Goal: Task Accomplishment & Management: Use online tool/utility

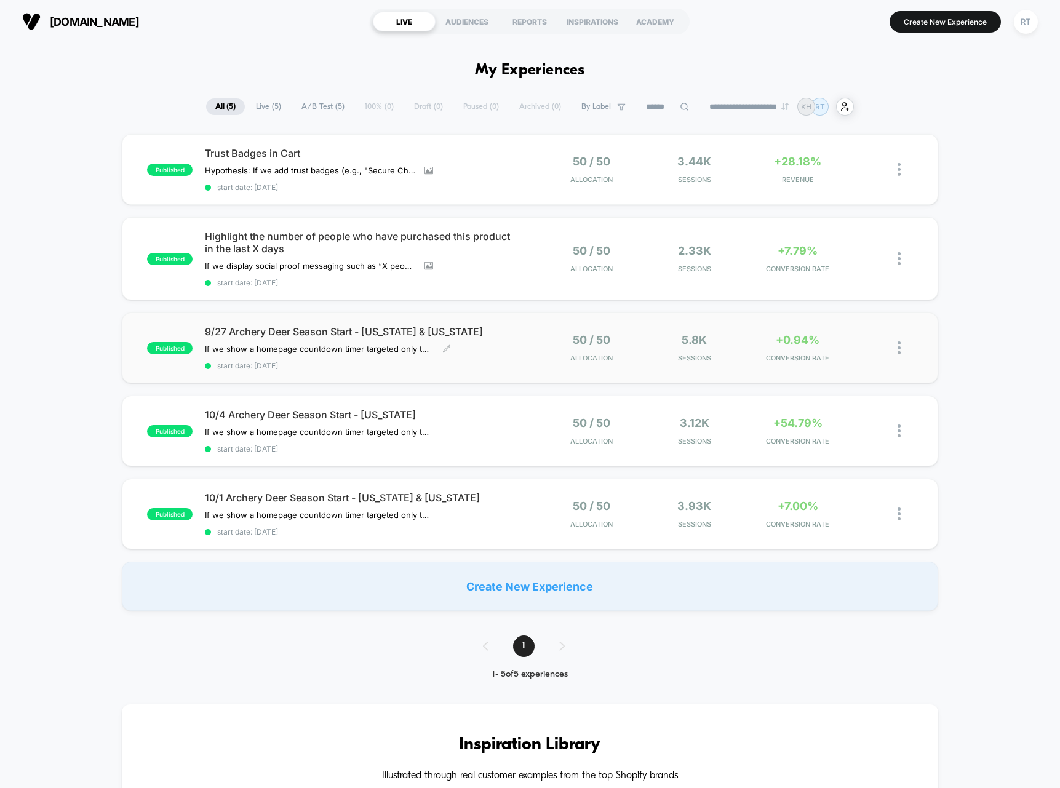
click at [282, 332] on span "9/27 Archery Deer Season Start - [US_STATE] & [US_STATE]" at bounding box center [367, 331] width 325 height 12
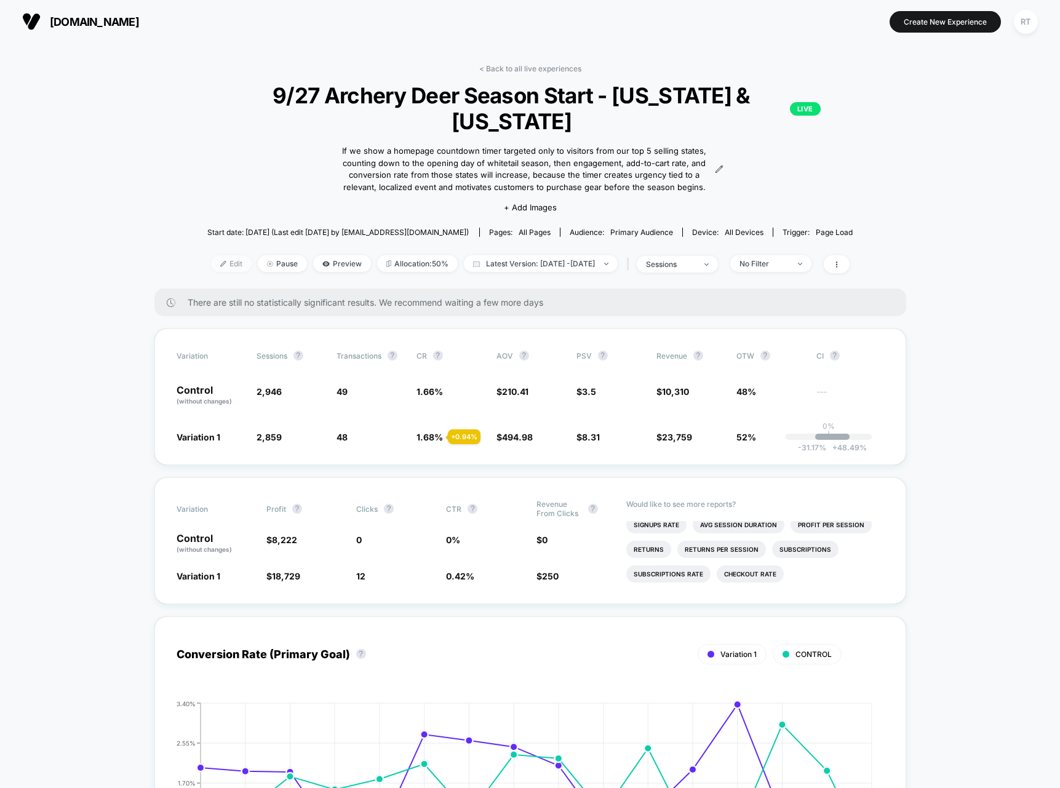
click at [211, 255] on span "Edit" at bounding box center [231, 263] width 41 height 17
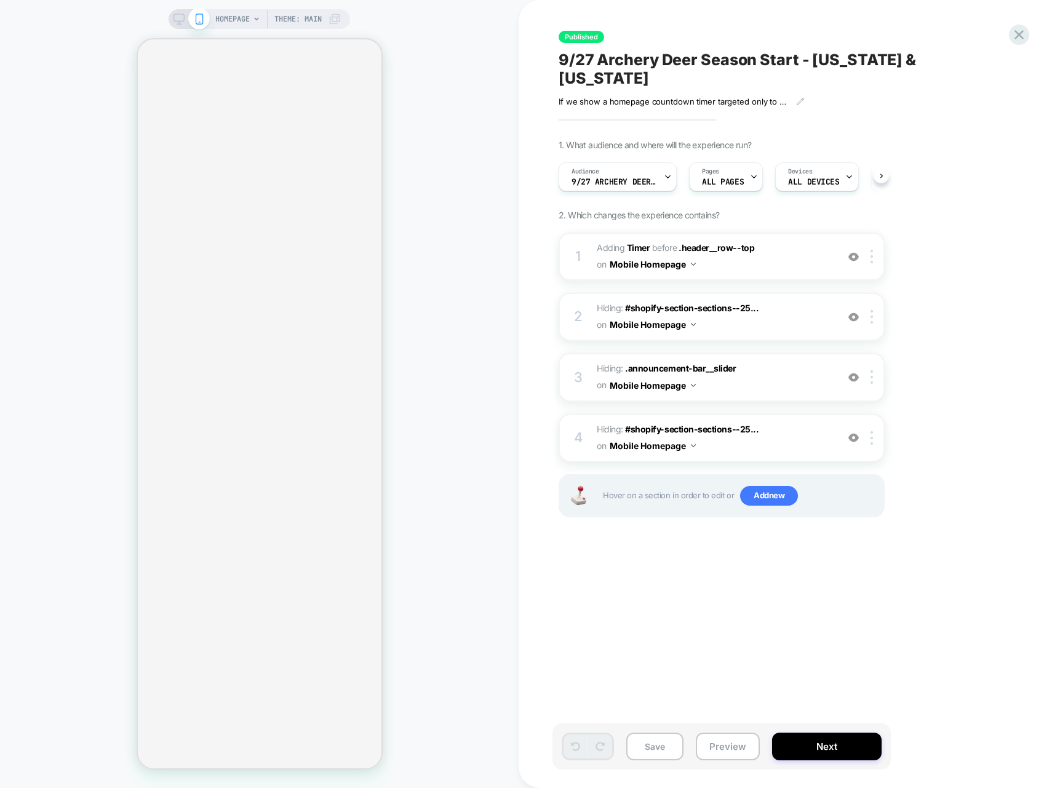
scroll to position [0, 1]
click at [976, 117] on div "Published 9/27 Archery Deer Season Start - [US_STATE] & [US_STATE] If we show a…" at bounding box center [782, 393] width 461 height 763
click at [717, 588] on button "Preview" at bounding box center [727, 746] width 64 height 28
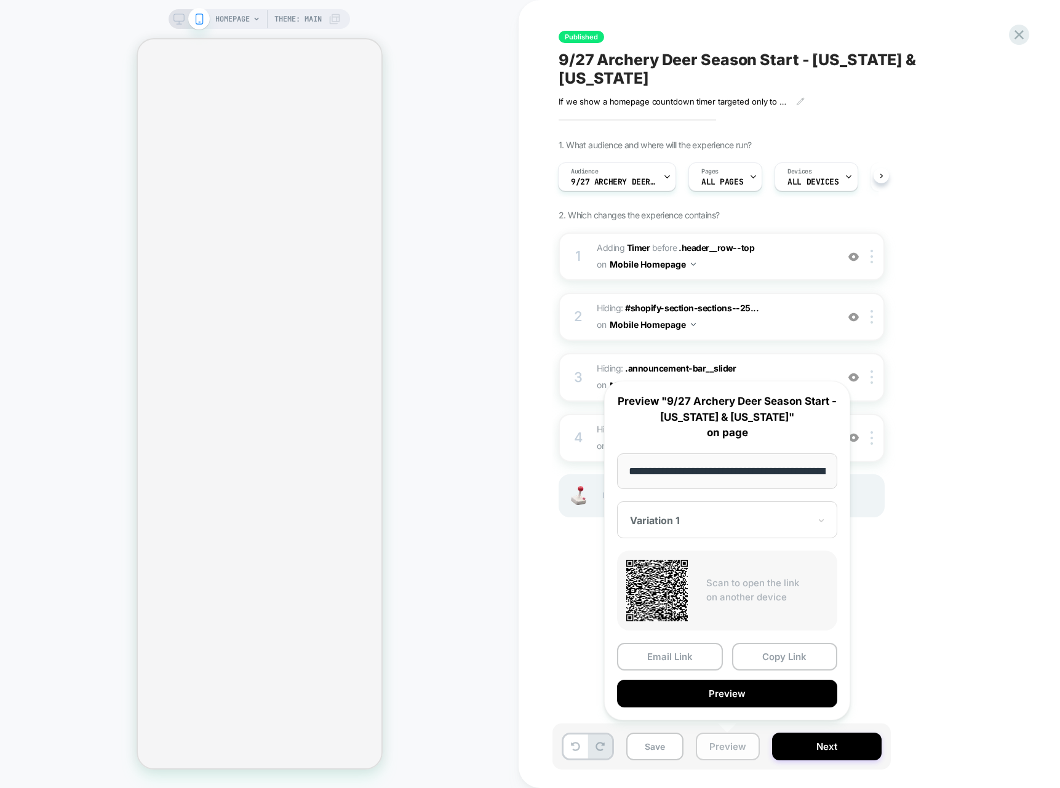
scroll to position [0, 46]
click at [779, 588] on button "Copy Link" at bounding box center [785, 657] width 106 height 28
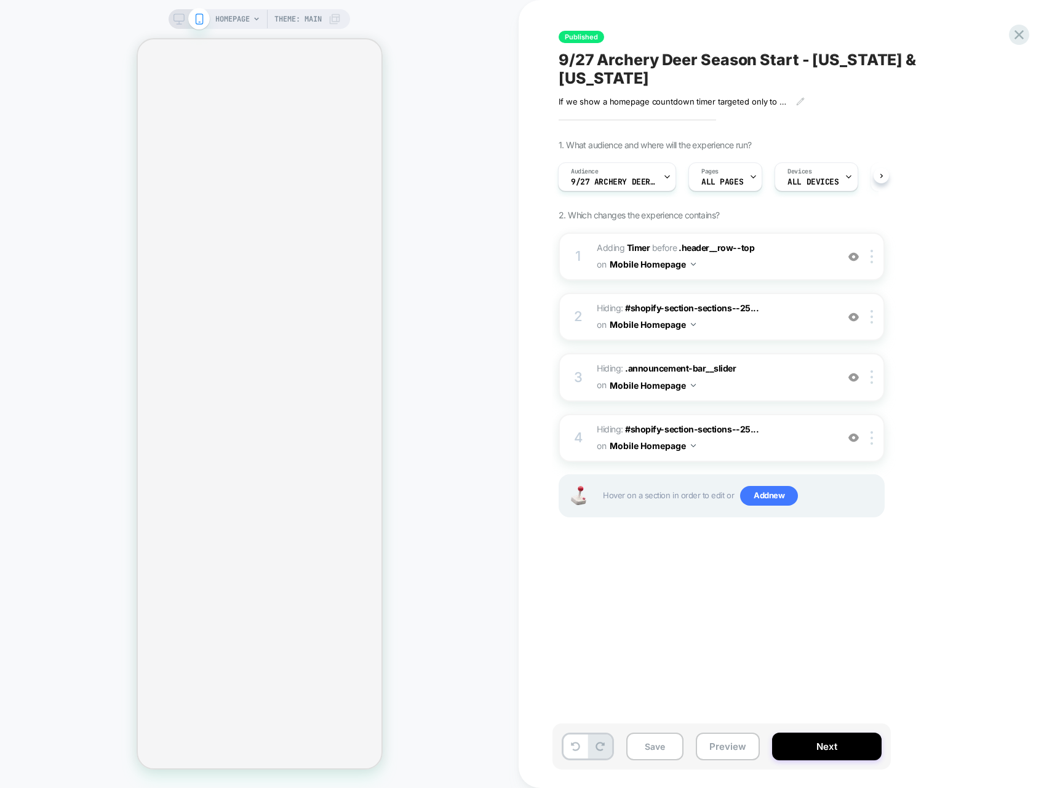
click at [492, 168] on div "HOMEPAGE Theme: MAIN" at bounding box center [259, 393] width 518 height 763
click at [181, 17] on icon at bounding box center [178, 19] width 11 height 11
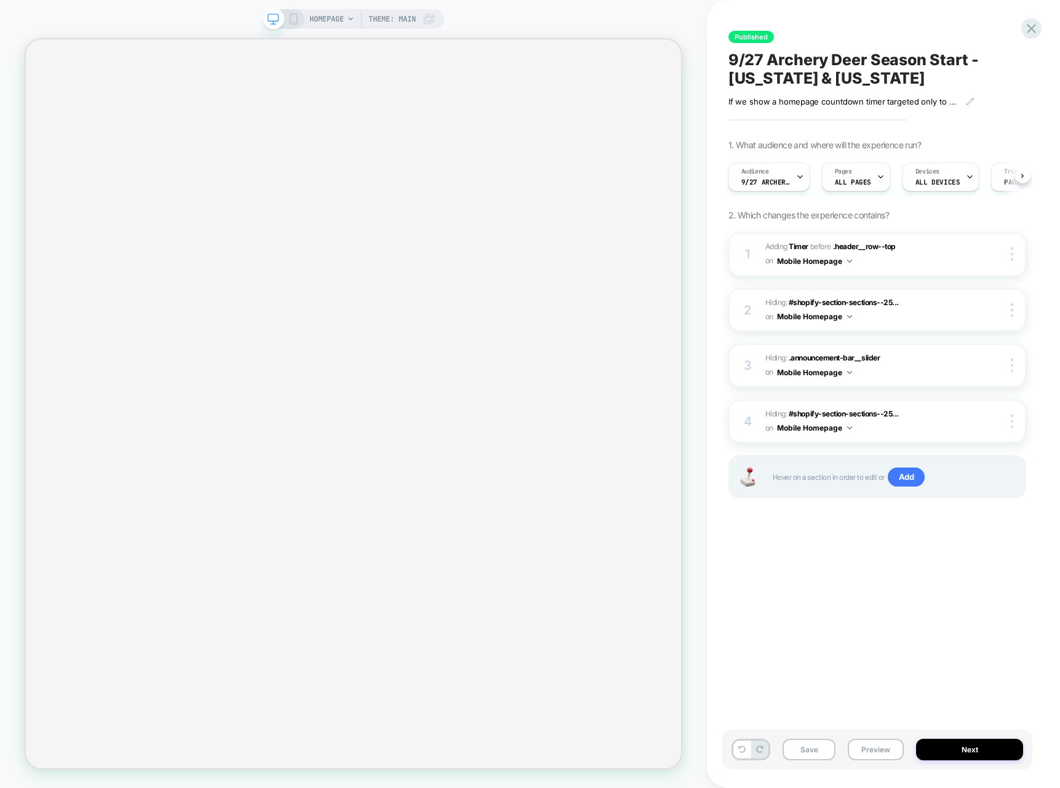
scroll to position [0, 1]
click at [295, 14] on icon at bounding box center [293, 19] width 11 height 11
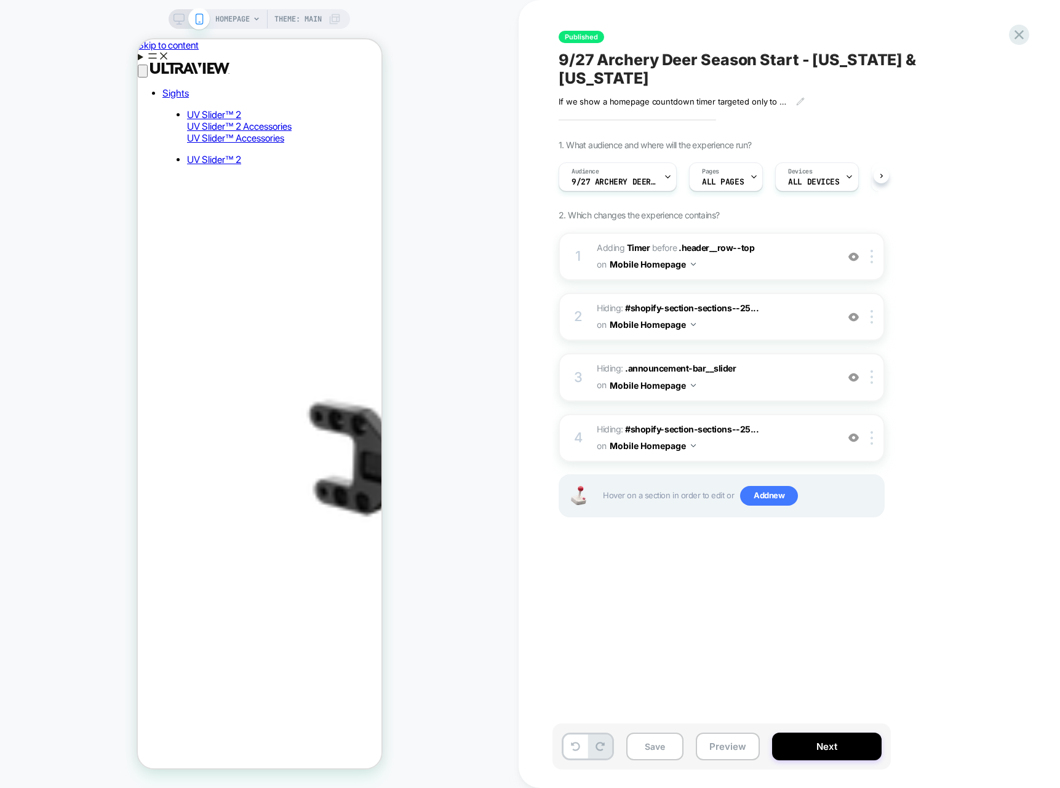
scroll to position [0, 1]
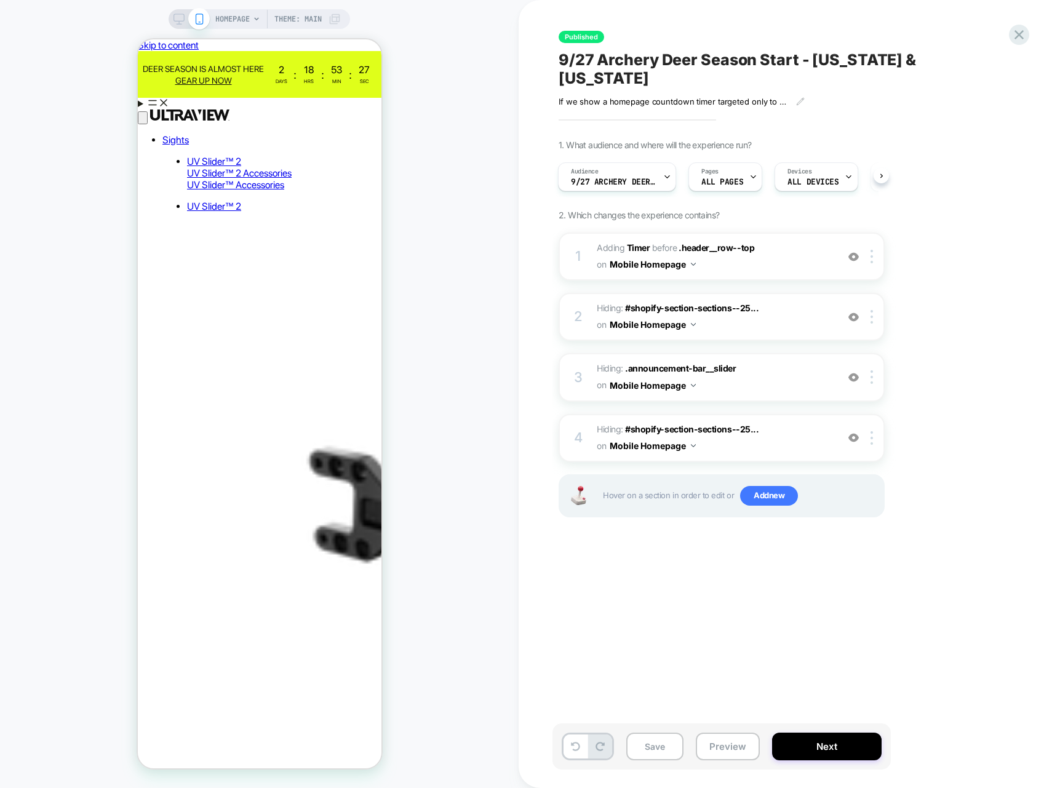
click at [439, 159] on div "HOMEPAGE Theme: MAIN" at bounding box center [259, 393] width 518 height 763
click at [473, 115] on div "HOMEPAGE Theme: MAIN" at bounding box center [259, 393] width 518 height 763
click at [747, 588] on button "Preview" at bounding box center [727, 746] width 64 height 28
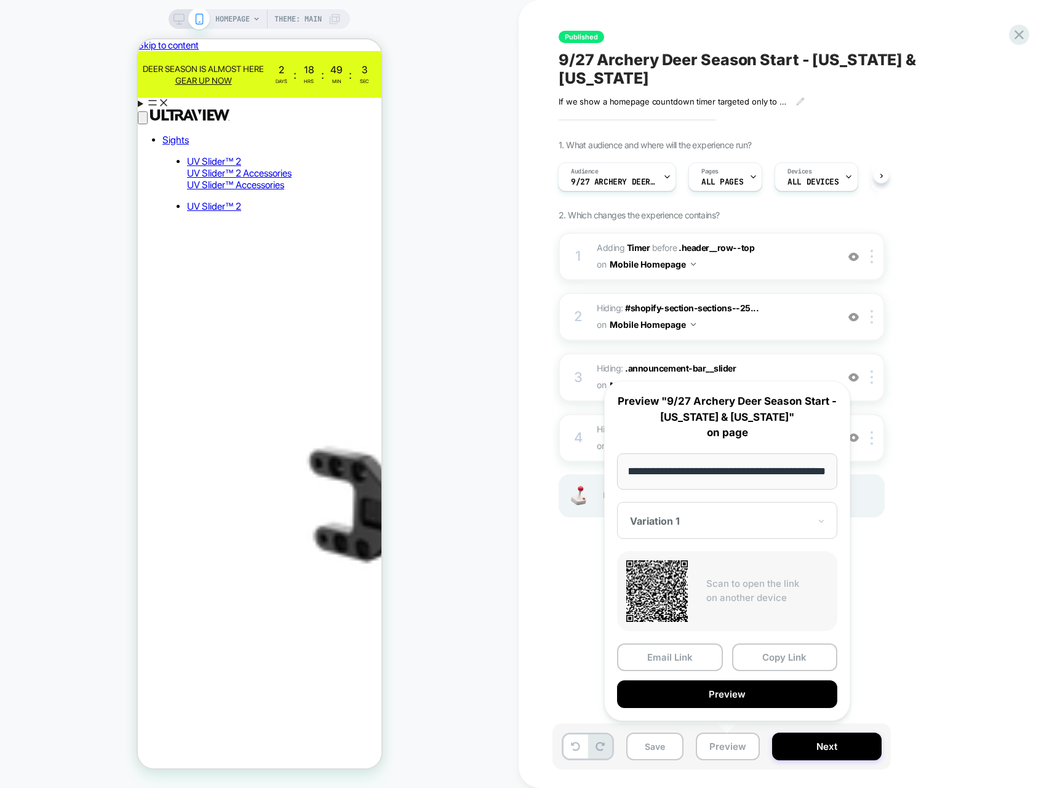
scroll to position [0, 0]
click at [1015, 34] on icon at bounding box center [1018, 34] width 17 height 17
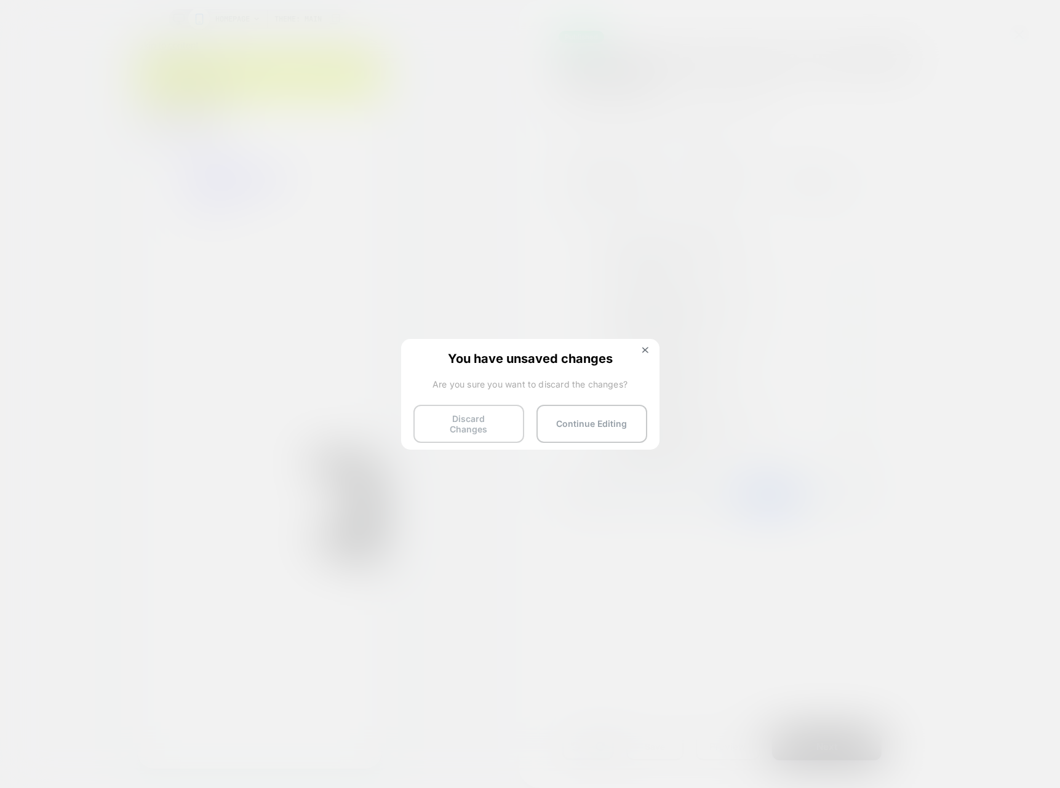
click at [494, 426] on button "Discard Changes" at bounding box center [468, 424] width 111 height 38
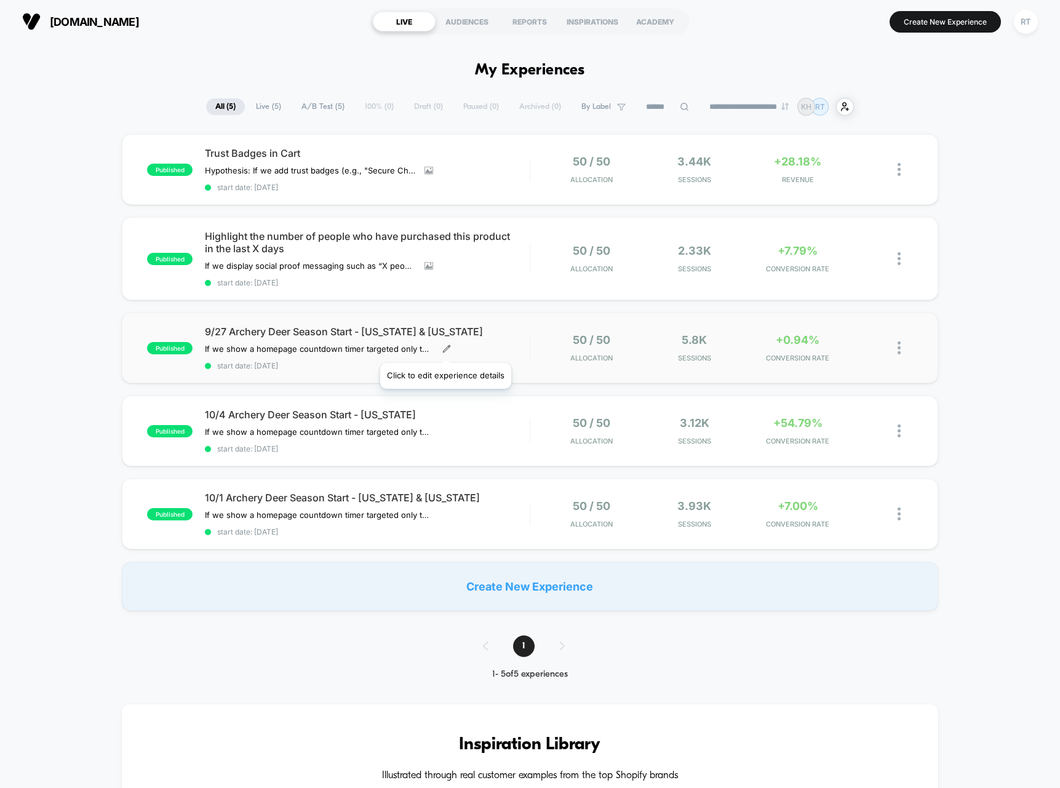
click at [445, 347] on icon at bounding box center [446, 348] width 9 height 9
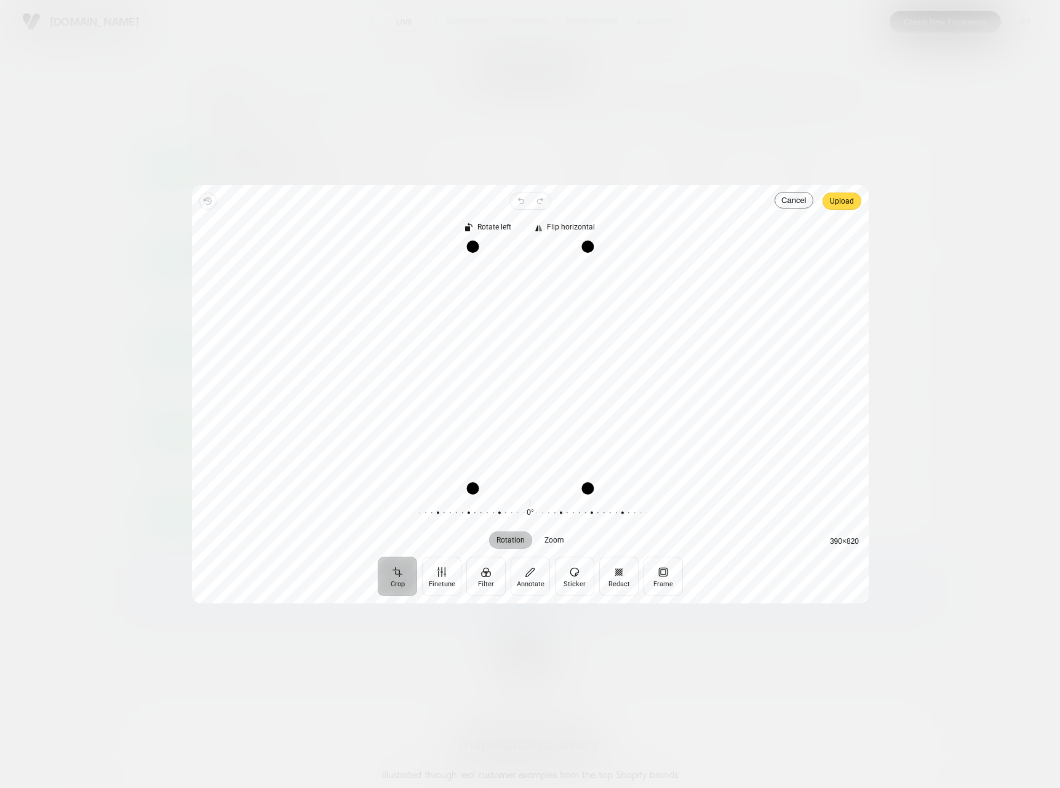
click at [855, 210] on div "Rotate left Flip horizontal" at bounding box center [530, 223] width 657 height 27
click at [847, 202] on span "Upload" at bounding box center [842, 201] width 24 height 15
click at [836, 207] on span "Upload" at bounding box center [842, 201] width 24 height 15
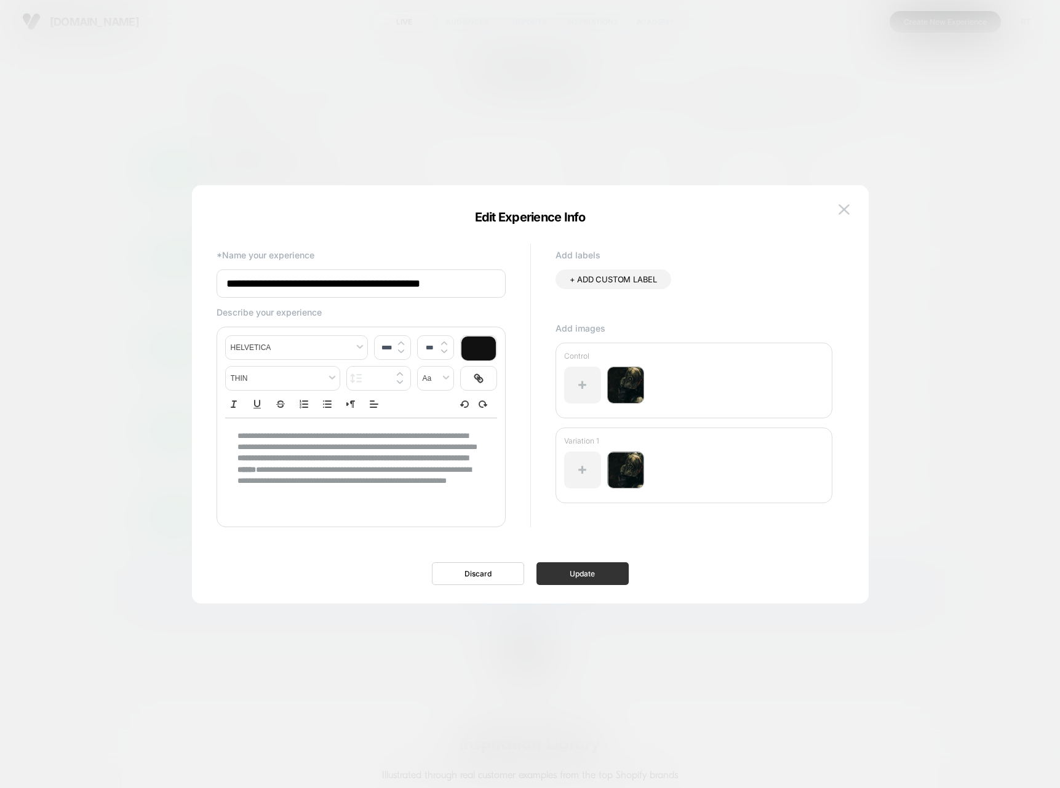
click at [594, 572] on button "Update" at bounding box center [582, 573] width 92 height 23
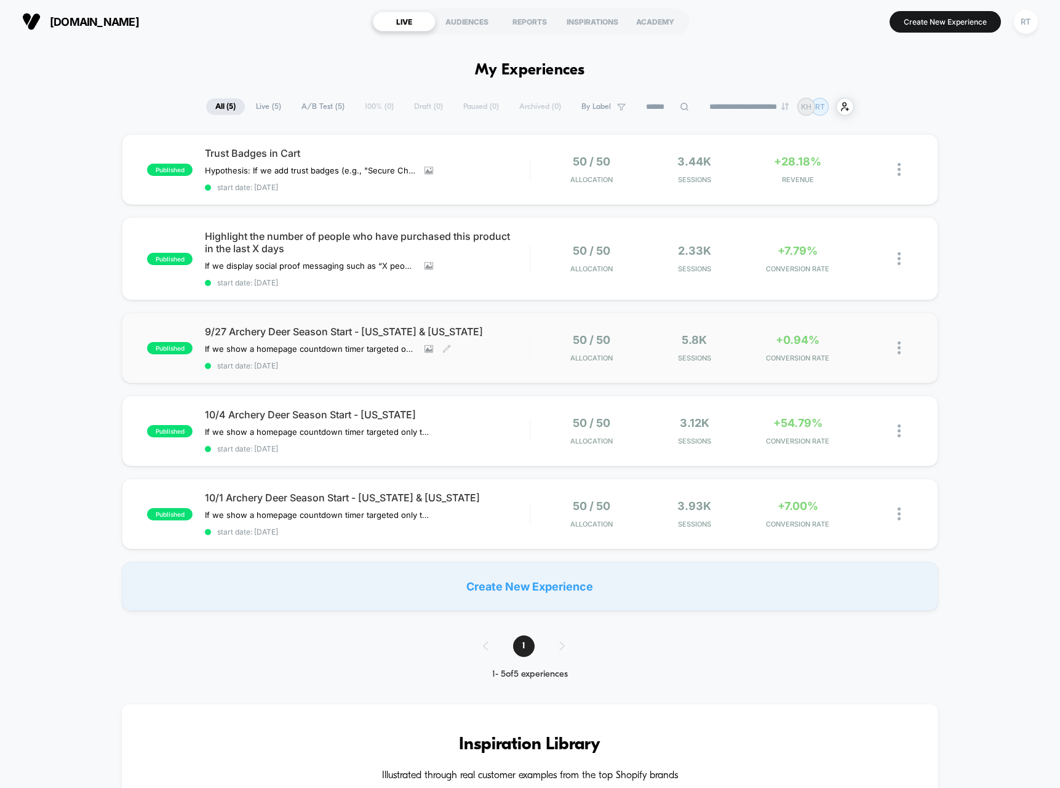
click at [341, 362] on span "start date: [DATE]" at bounding box center [367, 365] width 325 height 9
click at [515, 170] on div "Trust Badges in Cart Hypothesis: If we add trust badges (e.g., "Secure Checkout…" at bounding box center [367, 169] width 325 height 45
click at [368, 250] on span "Highlight the number of people who have purchased this product in the last X da…" at bounding box center [367, 242] width 325 height 25
click at [73, 244] on div "published Trust Badges in Cart Hypothesis: If we add trust badges (e.g., "Secur…" at bounding box center [530, 372] width 1060 height 477
